Goal: Communication & Community: Answer question/provide support

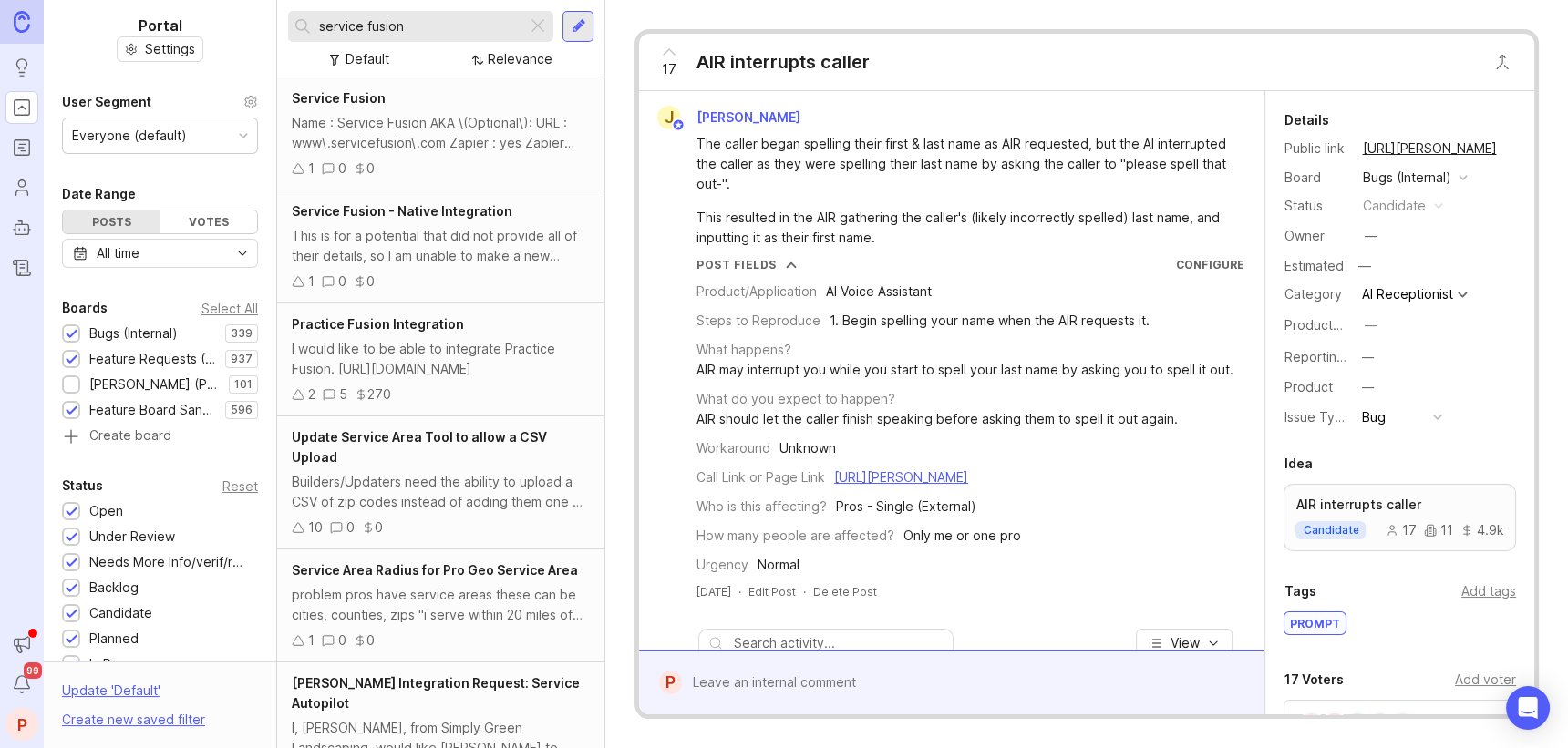
type input "service fusion"
click at [425, 124] on div "Name : Service Fusion AKA \(Optional\): URL : www\.servicefusion\.com Zapier : …" at bounding box center [441, 133] width 298 height 40
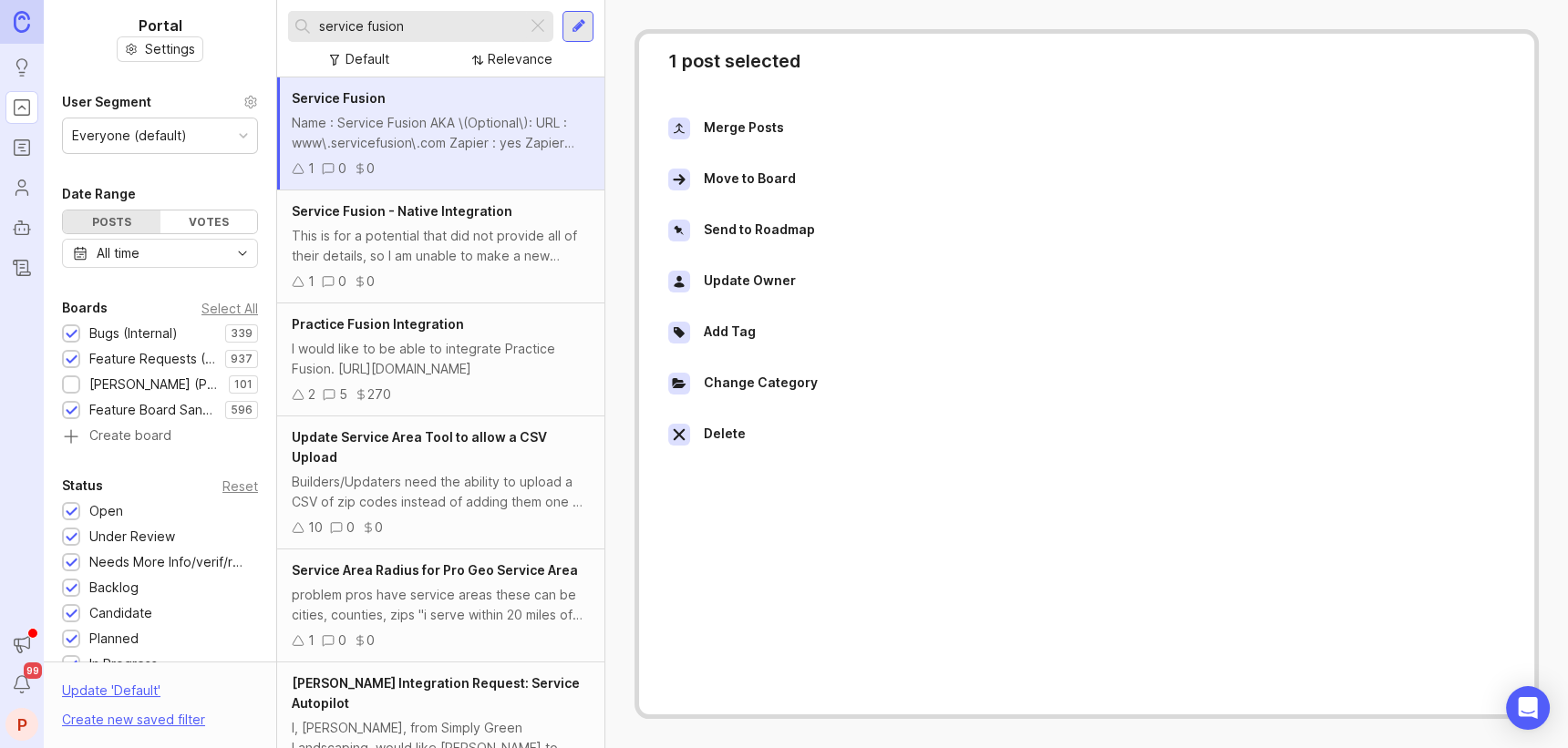
click at [434, 123] on div "Name : Service Fusion AKA \(Optional\): URL : www\.servicefusion\.com Zapier : …" at bounding box center [441, 133] width 298 height 40
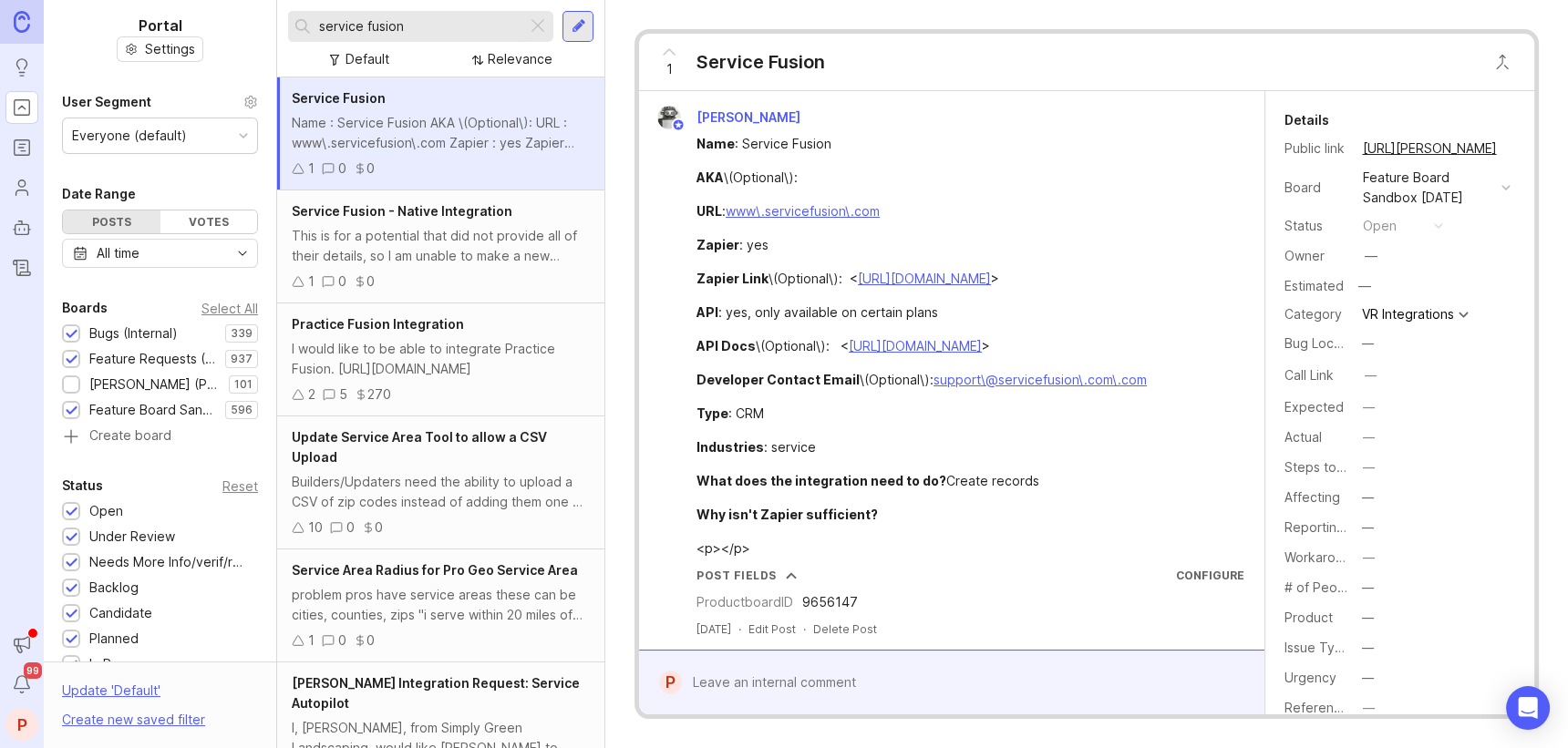
click at [527, 255] on div "This is for a potential that did not provide all of their details, so I am unab…" at bounding box center [441, 246] width 298 height 40
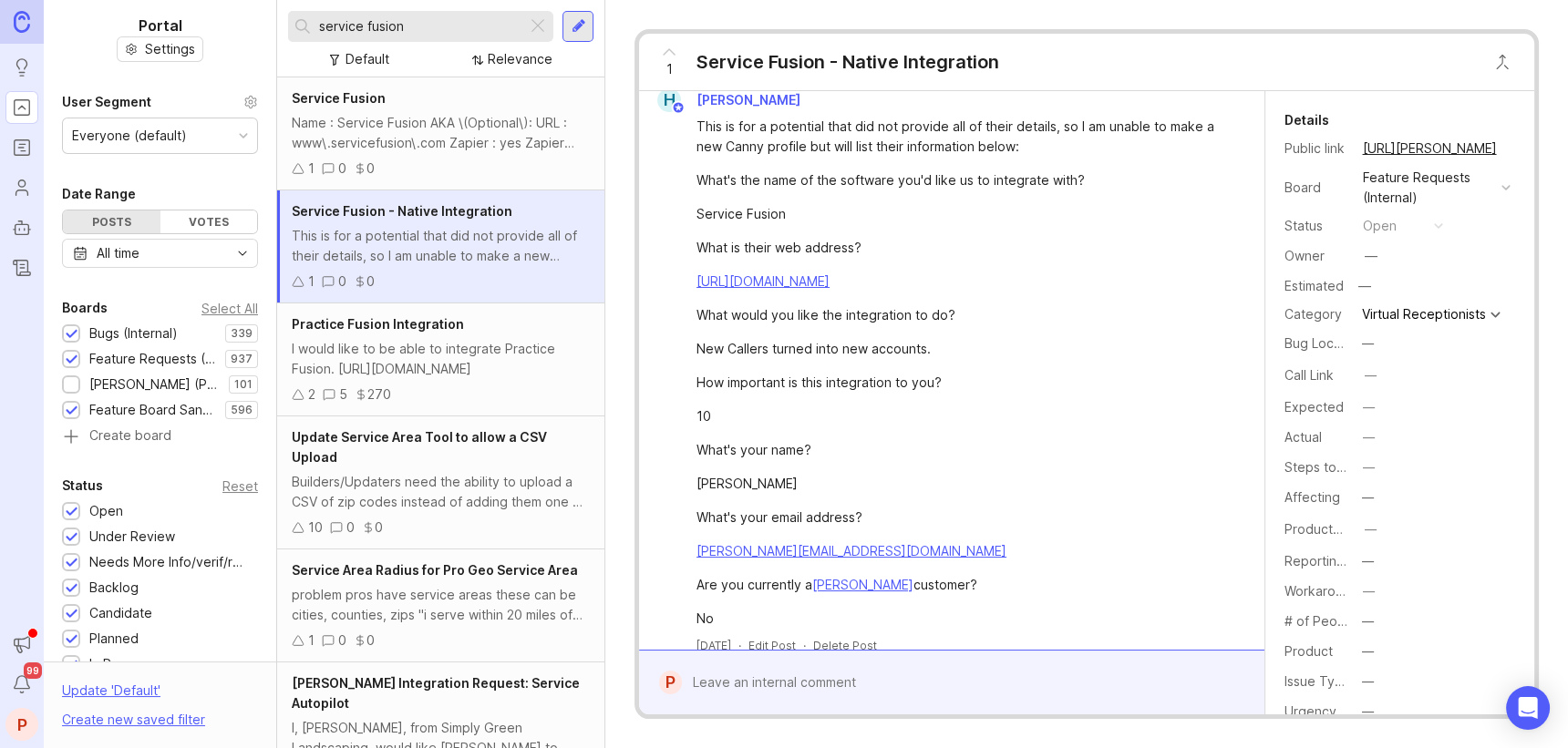
scroll to position [34, 0]
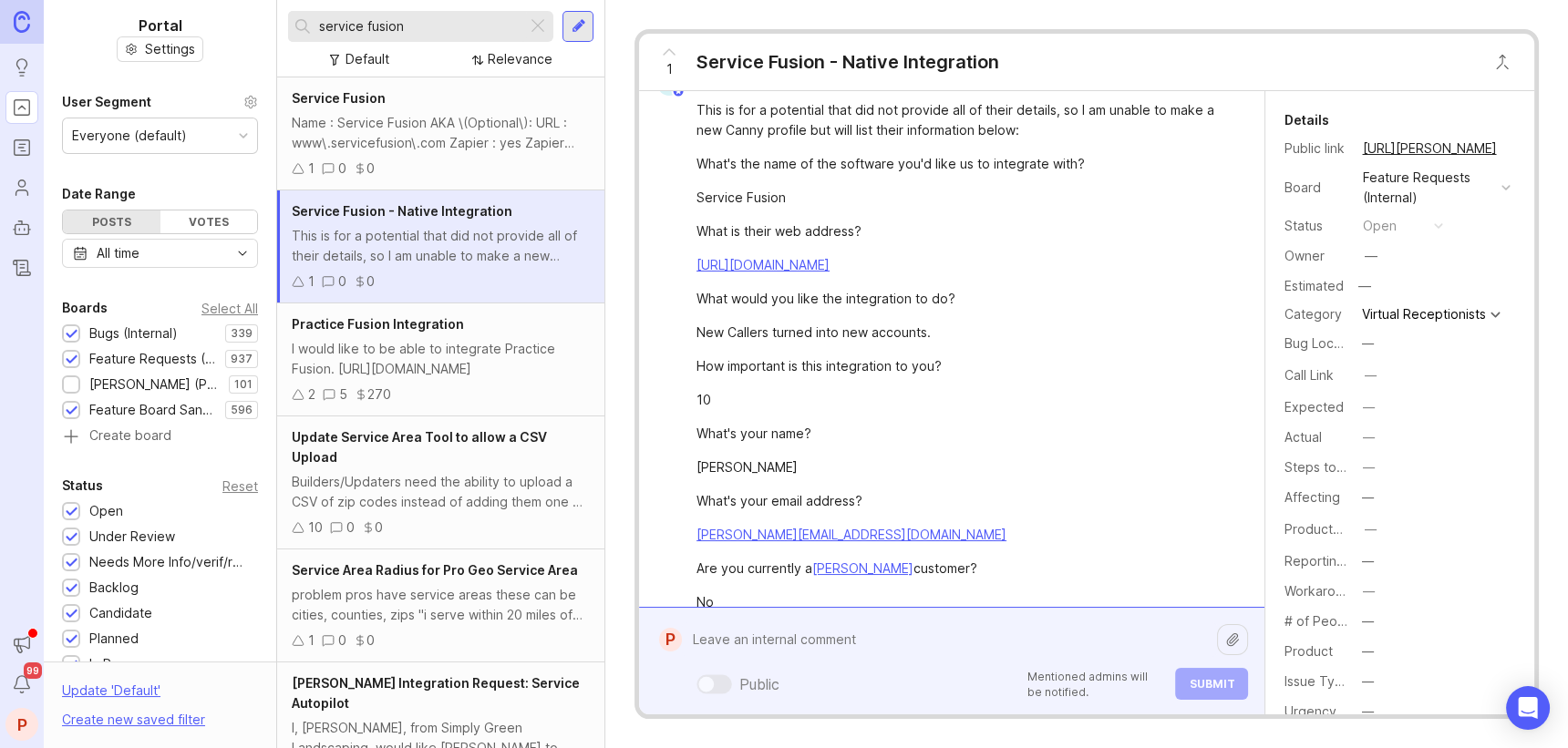
click at [850, 678] on div "Public Mentioned admins will be notified. Submit" at bounding box center [965, 661] width 566 height 78
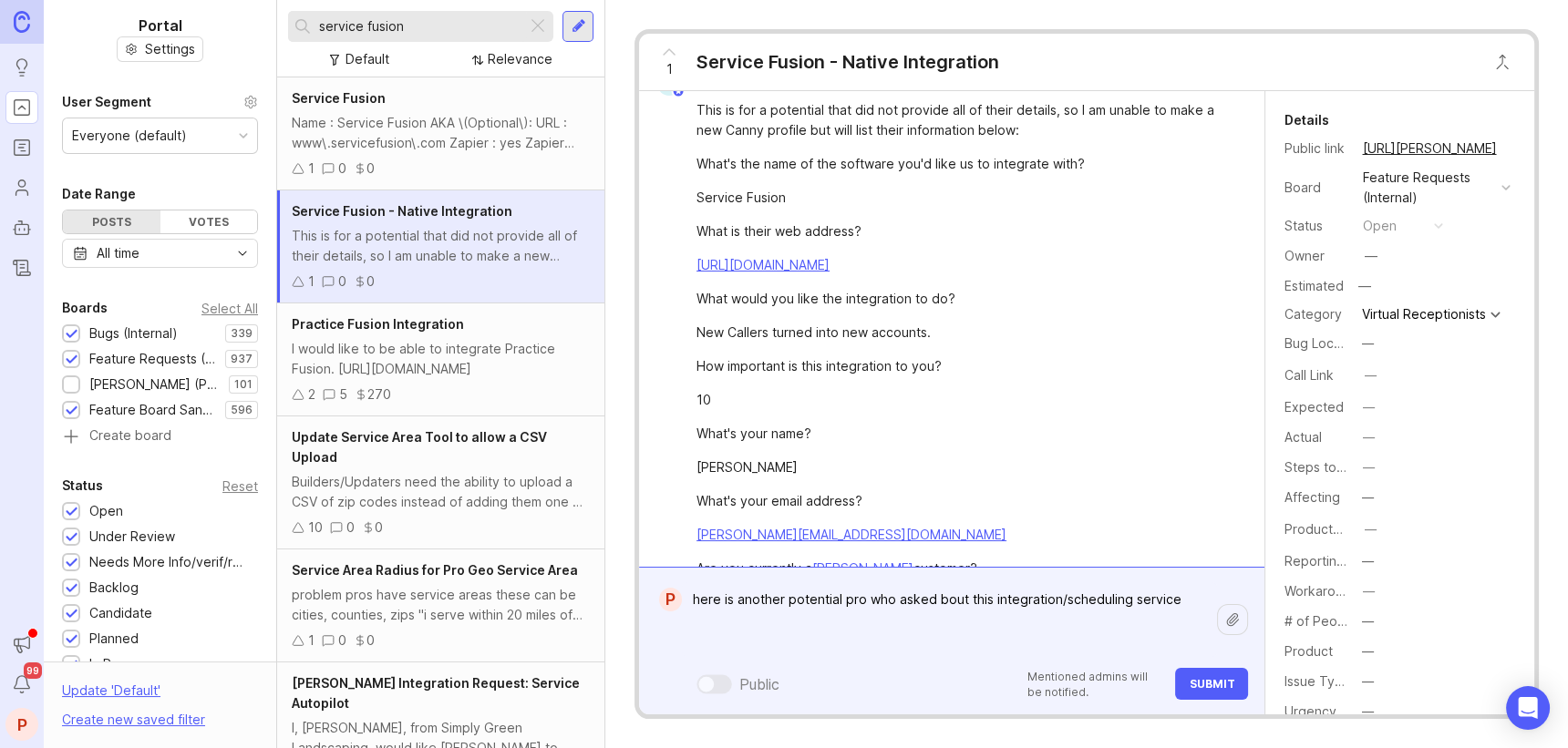
paste textarea "[URL][PERSON_NAME][DOMAIN_NAME]"
type textarea "here is another potential pro who asked bout this integration/scheduling servic…"
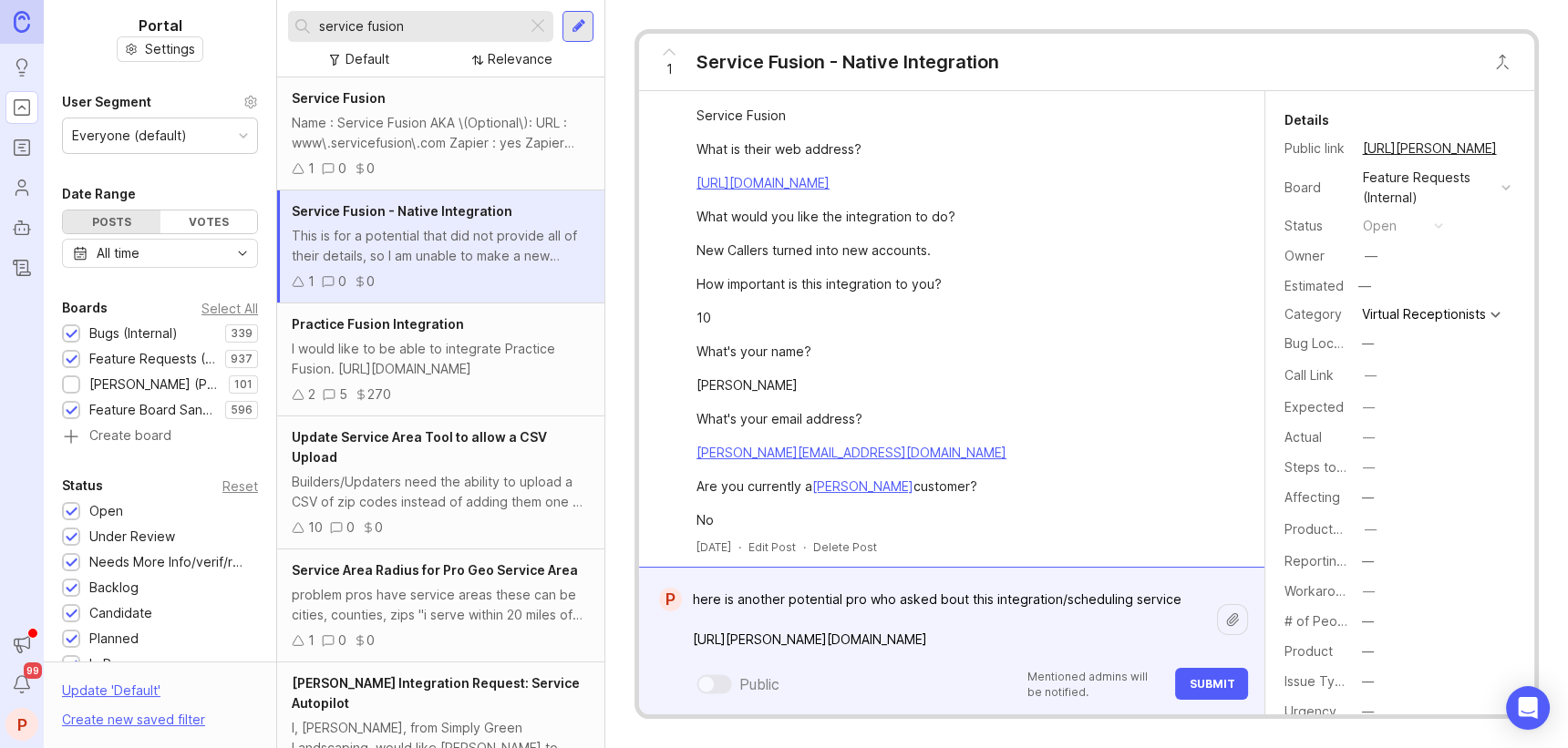
click at [1217, 683] on span "Submit" at bounding box center [1212, 684] width 46 height 14
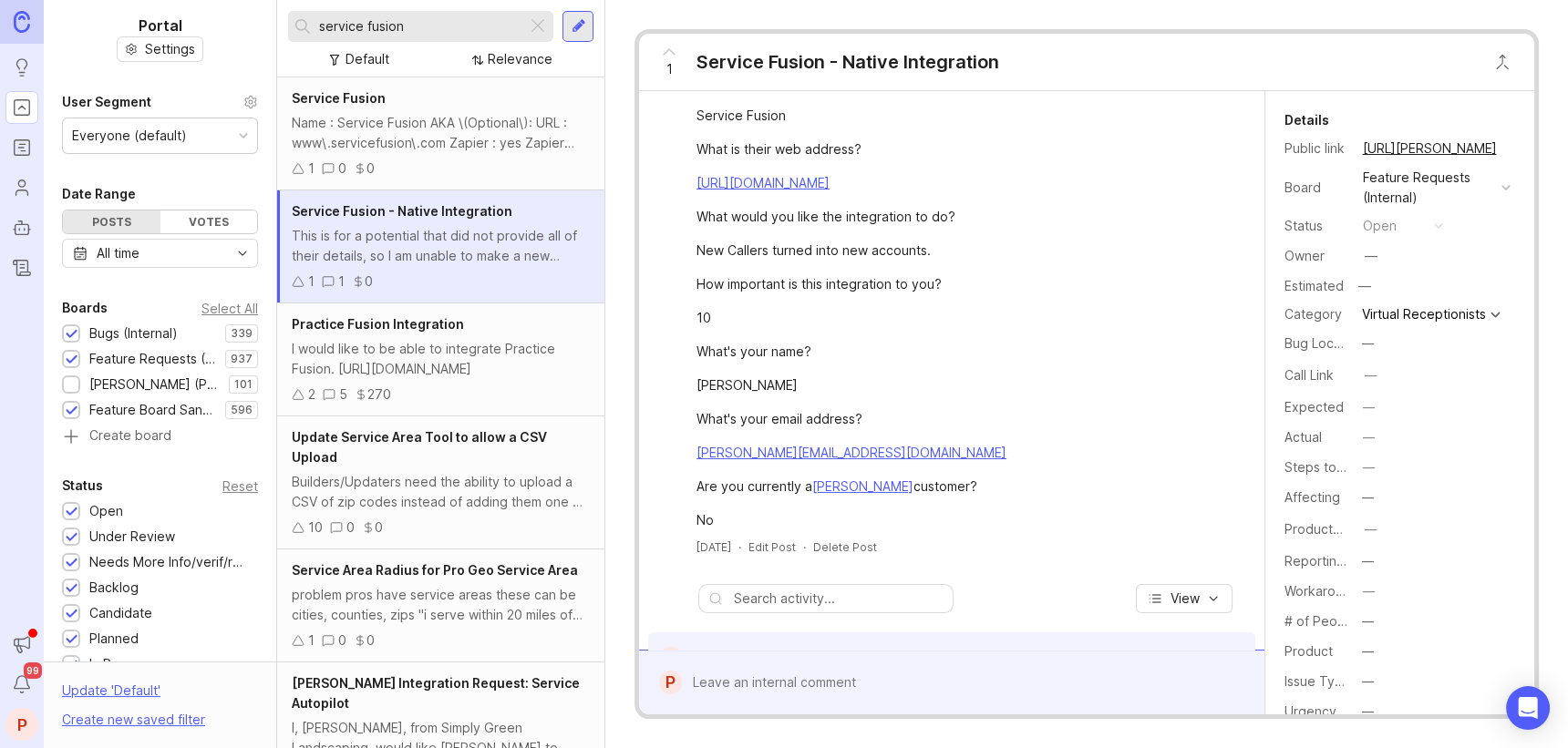
click at [666, 49] on icon at bounding box center [670, 52] width 11 height 5
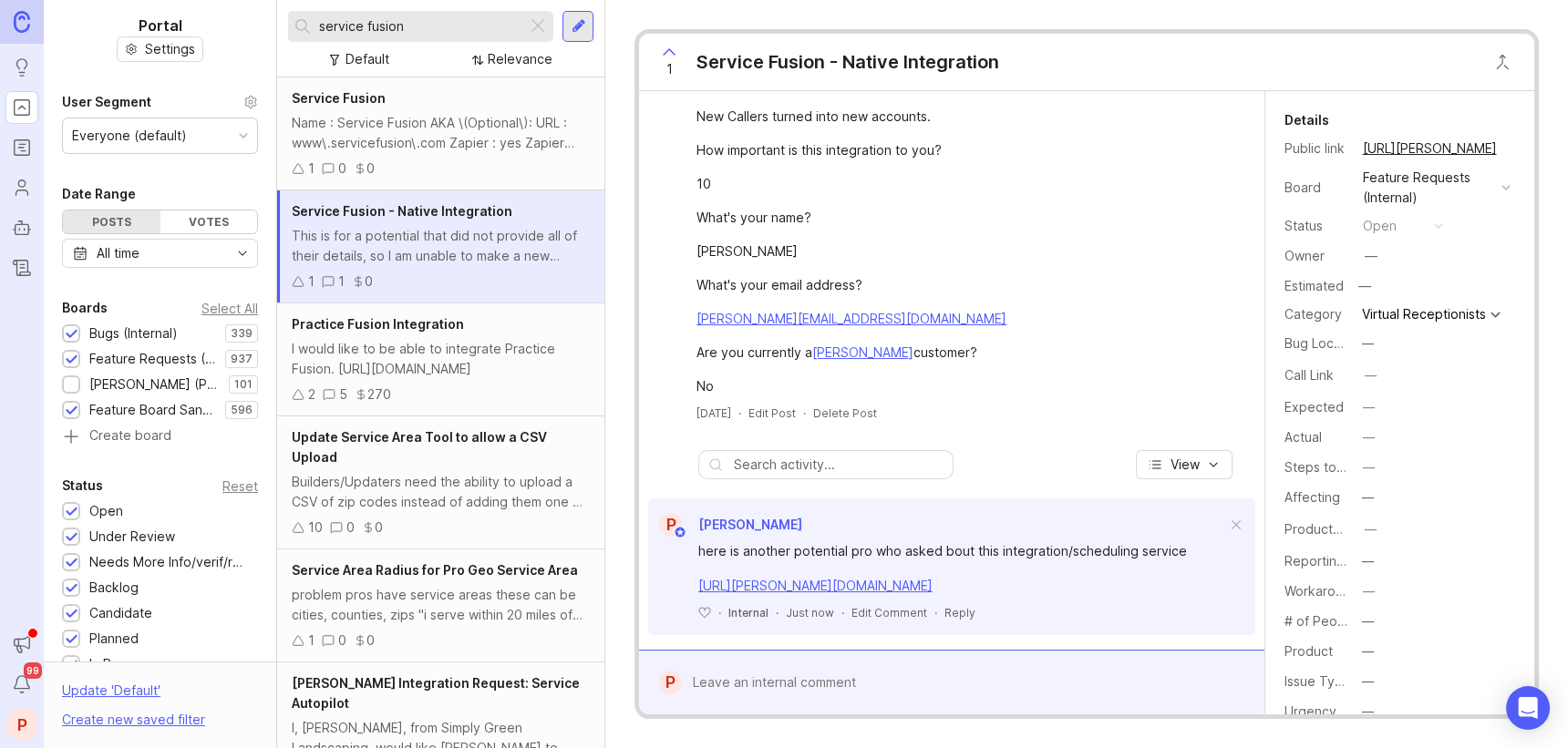
scroll to position [263, 0]
